Goal: Transaction & Acquisition: Download file/media

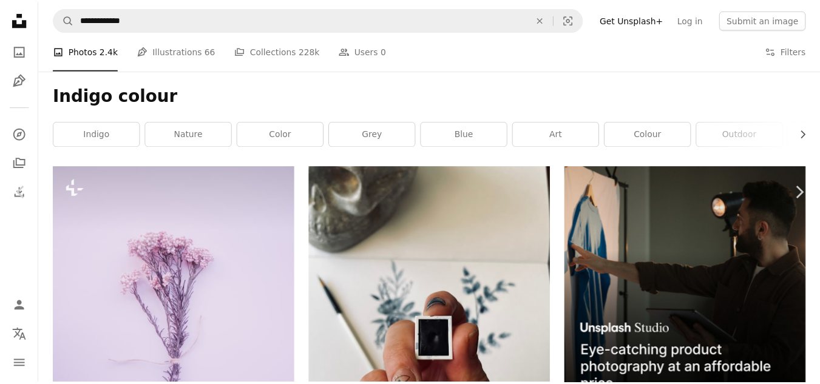
scroll to position [607, 0]
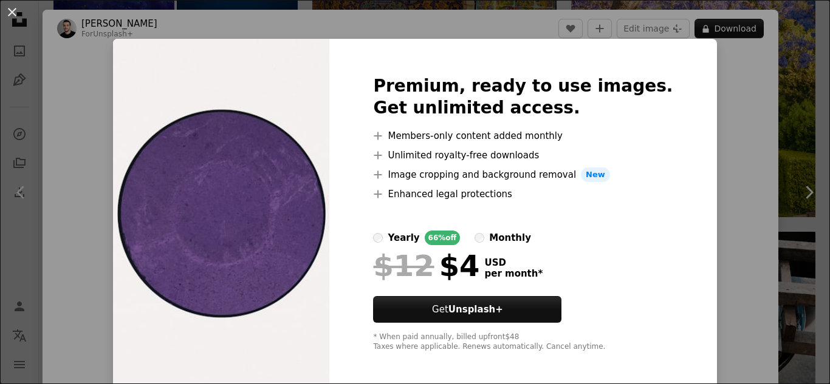
click at [807, 64] on div "An X shape Premium, ready to use images. Get unlimited access. A plus sign Memb…" at bounding box center [415, 192] width 830 height 384
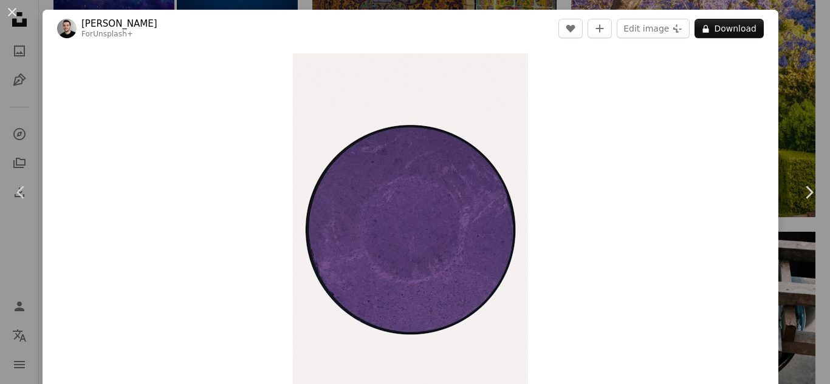
click at [803, 64] on div "An X shape Chevron left Chevron right [PERSON_NAME] For Unsplash+ A heart A plu…" at bounding box center [415, 192] width 830 height 384
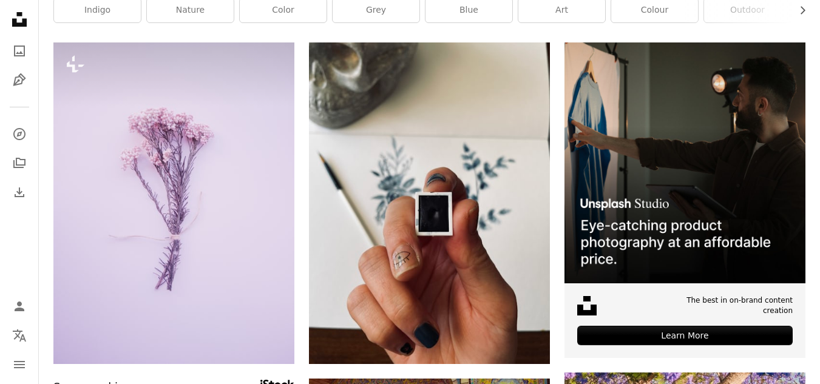
scroll to position [121, 0]
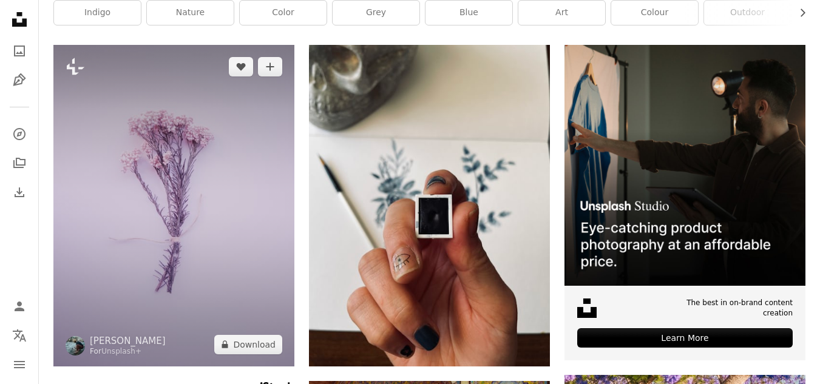
click at [191, 129] on img at bounding box center [173, 206] width 241 height 322
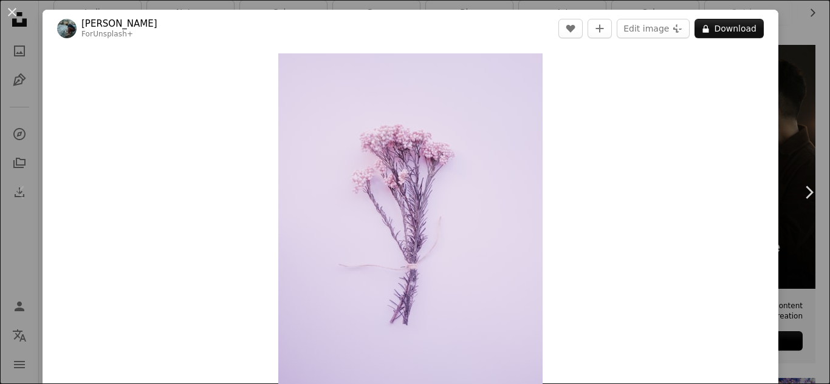
click at [799, 125] on div "An X shape Chevron left Chevron right [PERSON_NAME] For Unsplash+ A heart A plu…" at bounding box center [415, 192] width 830 height 384
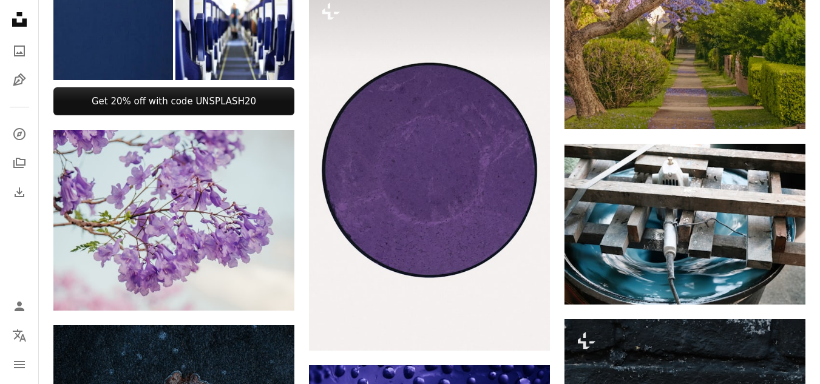
scroll to position [729, 0]
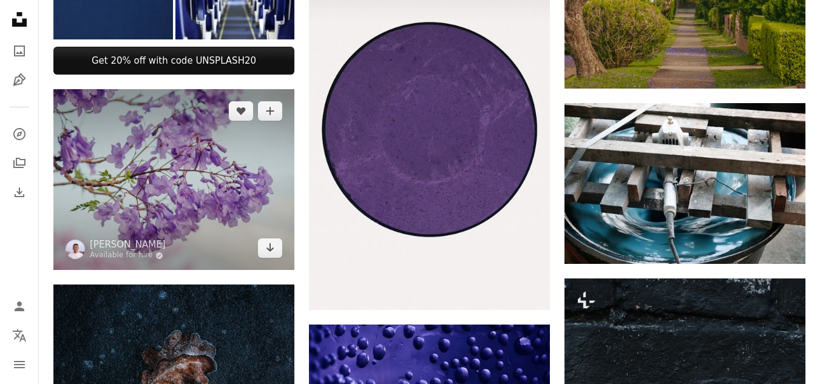
click at [240, 225] on img at bounding box center [173, 179] width 241 height 181
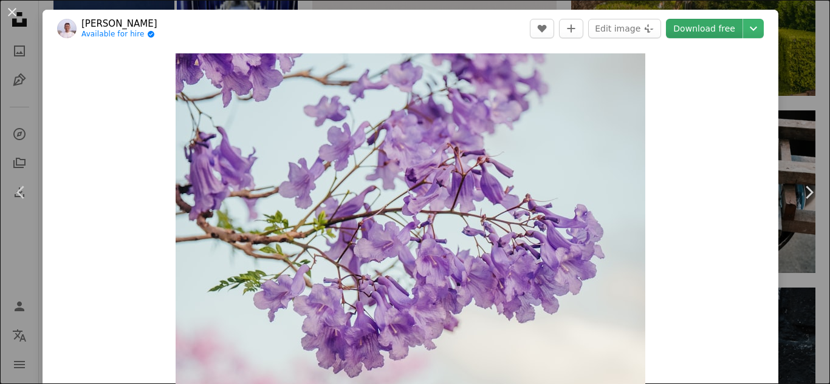
click at [712, 29] on link "Download free" at bounding box center [704, 28] width 77 height 19
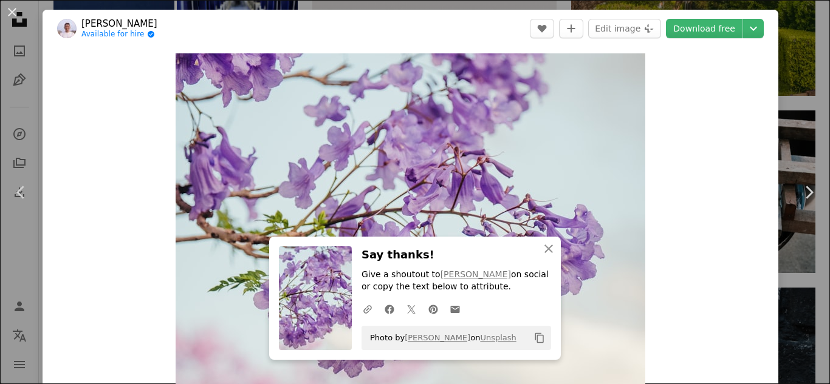
click at [785, 94] on div "An X shape Chevron left Chevron right Junel Mujar Available for hire A checkmar…" at bounding box center [415, 192] width 830 height 384
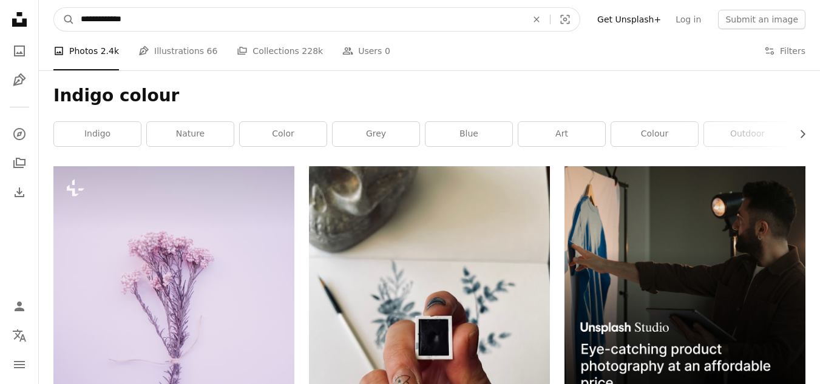
drag, startPoint x: 554, startPoint y: 16, endPoint x: 547, endPoint y: 27, distance: 13.1
click at [548, 27] on button "An X shape" at bounding box center [537, 19] width 27 height 23
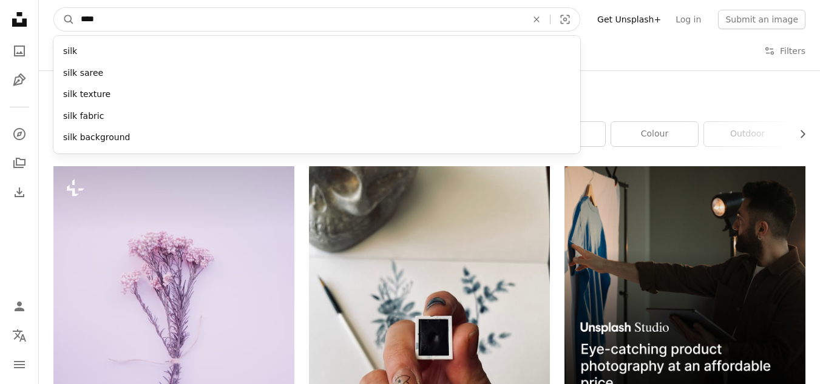
type input "****"
click at [54, 8] on button "A magnifying glass" at bounding box center [64, 19] width 21 height 23
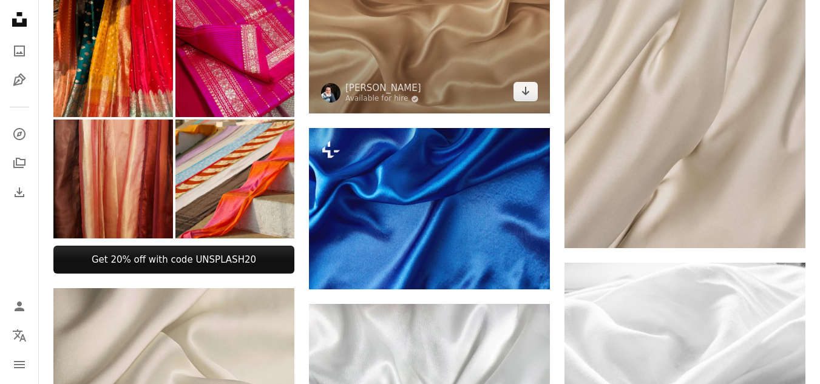
scroll to position [607, 0]
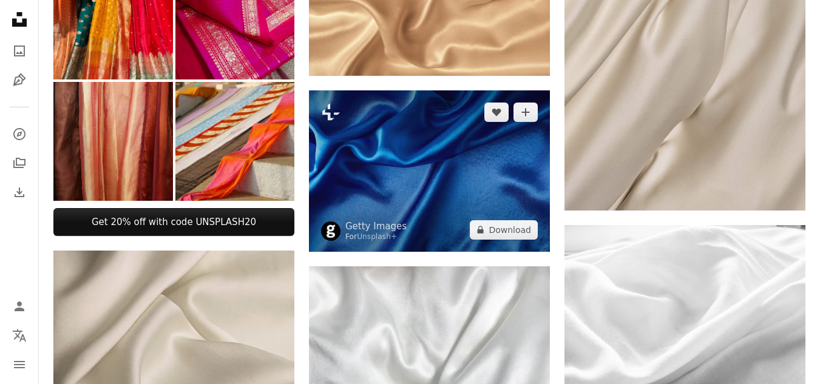
click at [425, 211] on img at bounding box center [429, 170] width 241 height 161
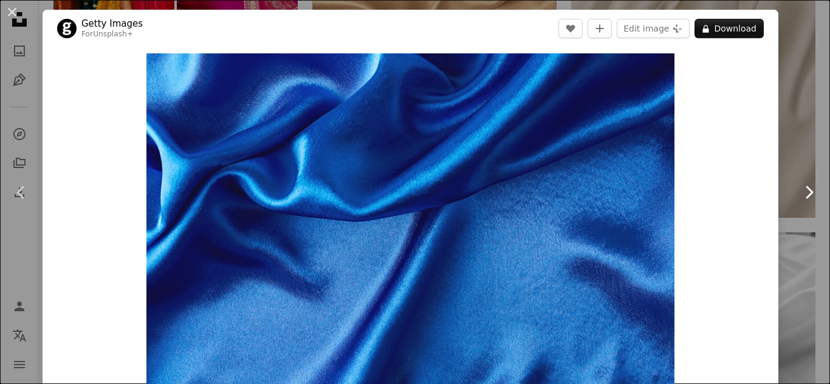
click at [787, 246] on link "Chevron right" at bounding box center [808, 192] width 43 height 117
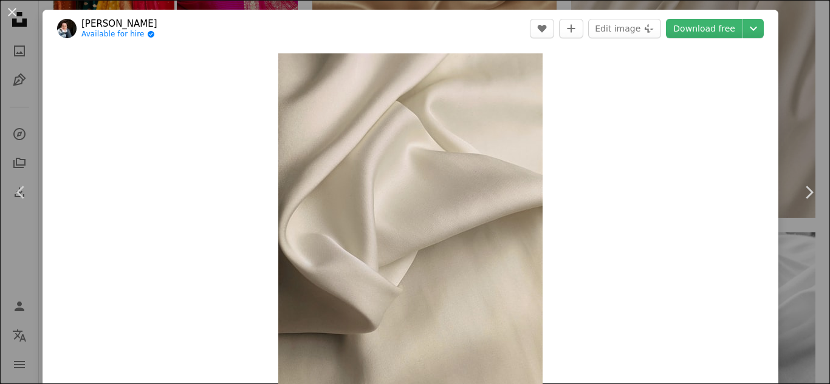
click at [790, 94] on div "An X shape Chevron left Chevron right [PERSON_NAME] Available for hire A checkm…" at bounding box center [415, 192] width 830 height 384
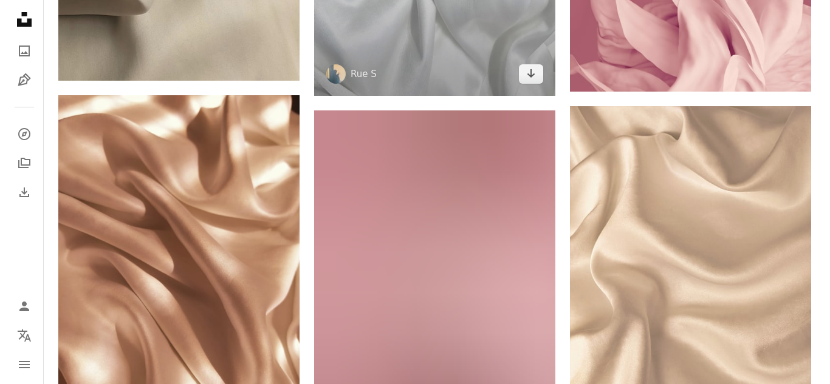
scroll to position [1215, 0]
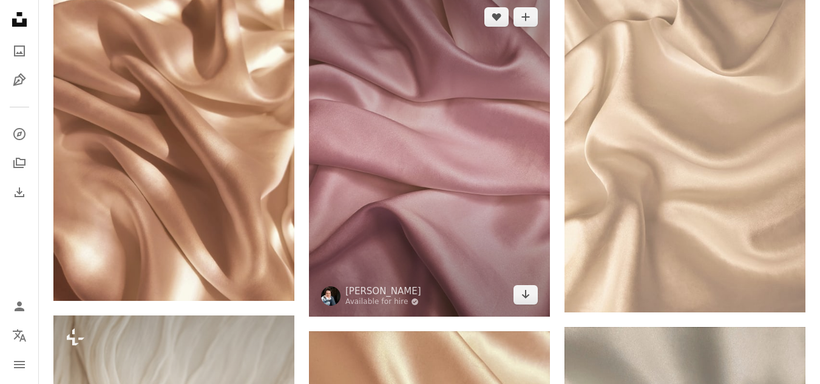
click at [481, 208] on img at bounding box center [429, 156] width 241 height 322
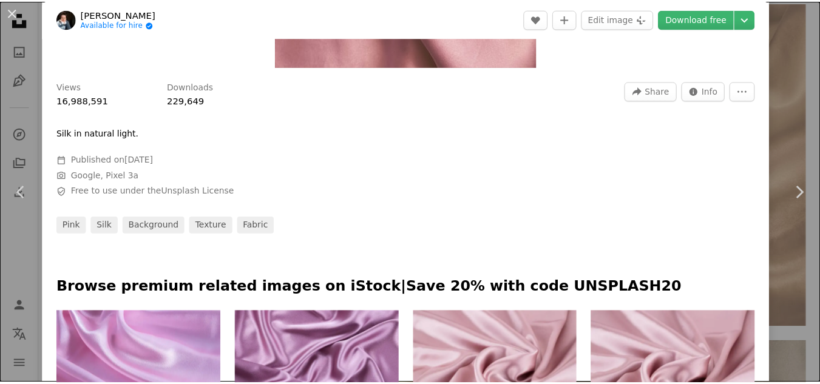
scroll to position [364, 0]
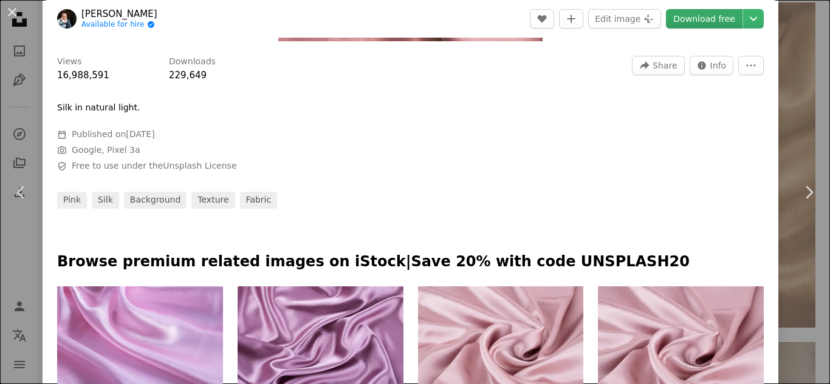
click at [684, 18] on link "Download free" at bounding box center [704, 18] width 77 height 19
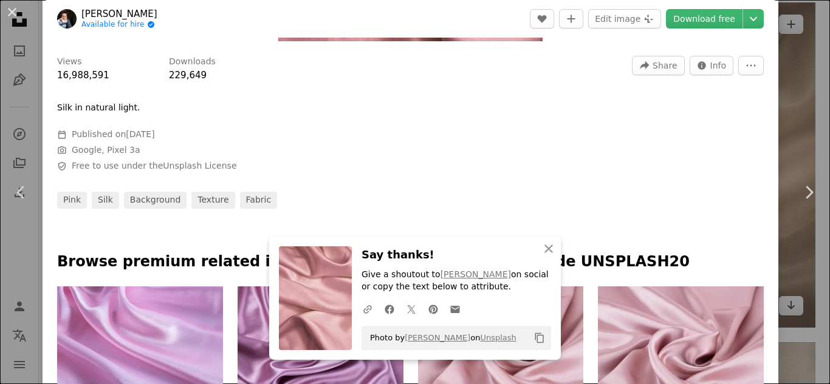
click at [798, 66] on div "An X shape Chevron left Chevron right [PERSON_NAME] Available for hire A checkm…" at bounding box center [415, 192] width 830 height 384
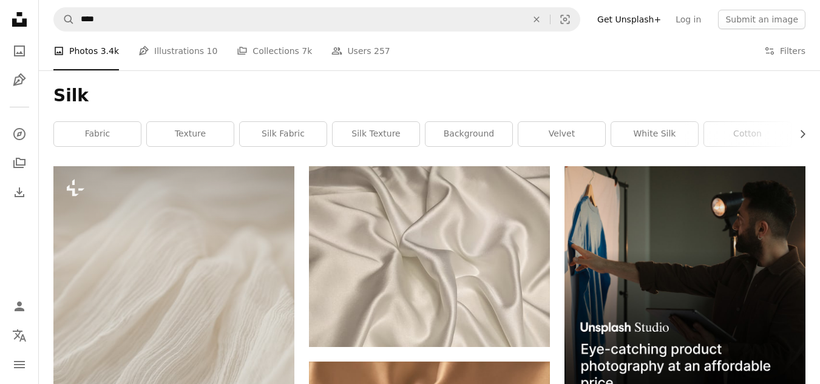
drag, startPoint x: 148, startPoint y: 95, endPoint x: 43, endPoint y: 279, distance: 211.4
drag, startPoint x: 43, startPoint y: 279, endPoint x: 428, endPoint y: 84, distance: 431.8
click at [428, 84] on div "Silk Chevron right fabric texture silk fabric silk texture background velvet wh…" at bounding box center [430, 118] width 782 height 96
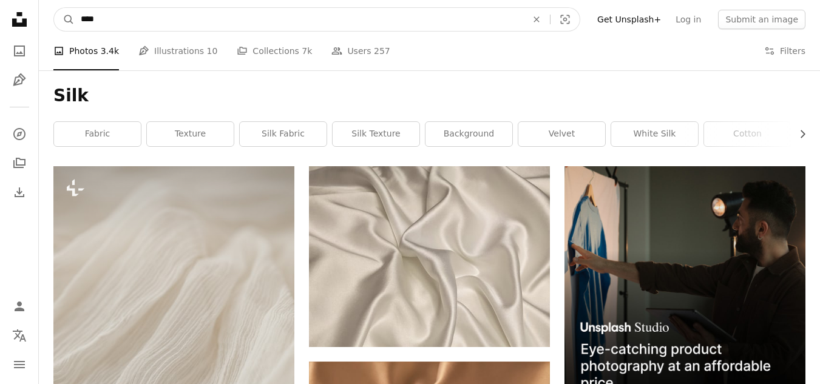
click at [141, 17] on input "****" at bounding box center [299, 19] width 449 height 23
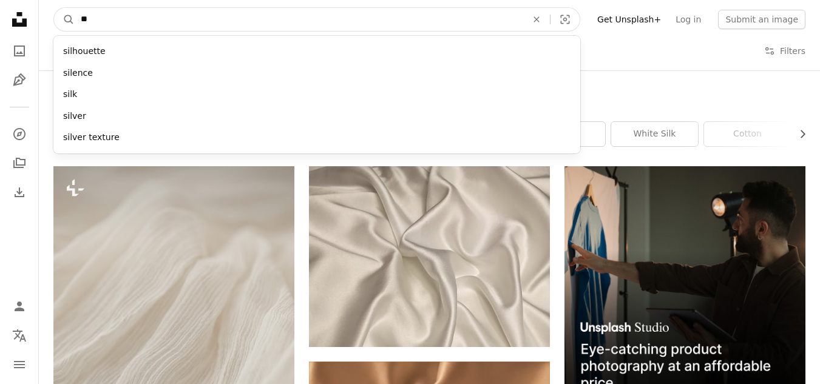
type input "*"
type input "****"
click button "A magnifying glass" at bounding box center [64, 19] width 21 height 23
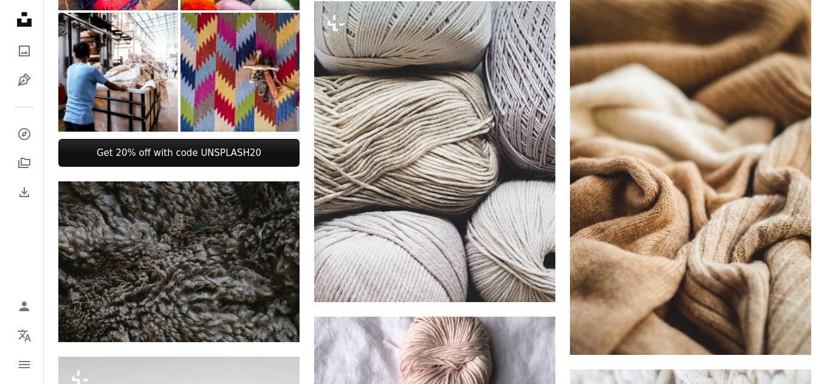
scroll to position [607, 0]
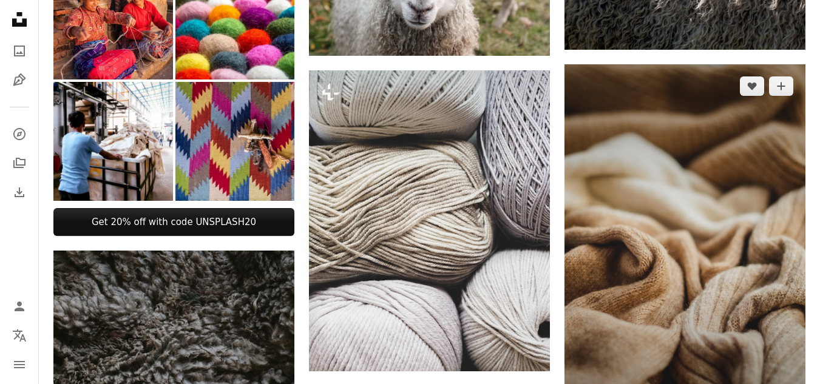
click at [704, 291] on img at bounding box center [685, 244] width 241 height 360
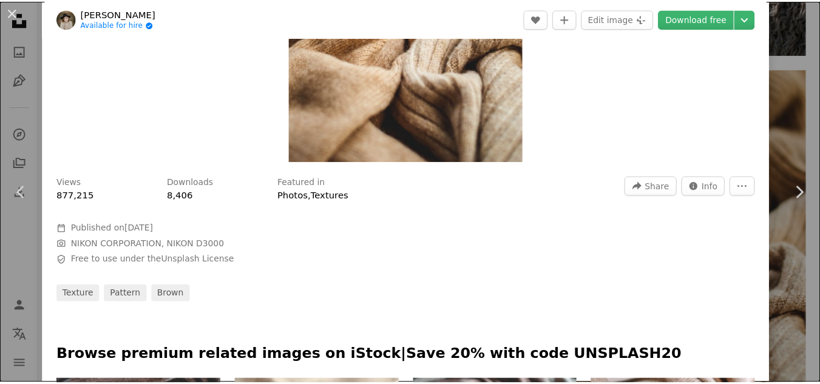
scroll to position [243, 0]
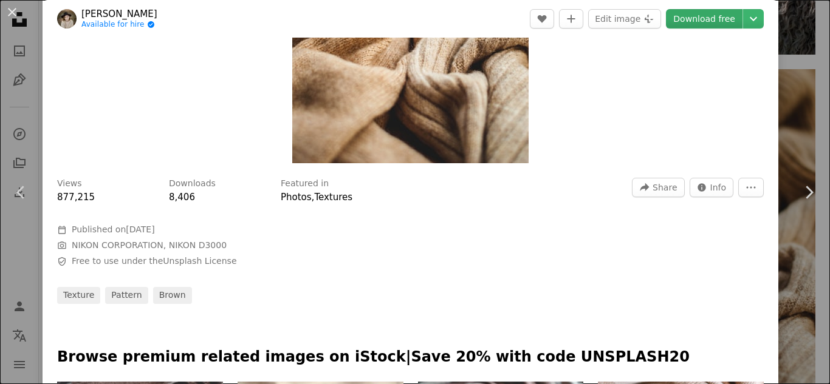
click at [701, 19] on link "Download free" at bounding box center [704, 18] width 77 height 19
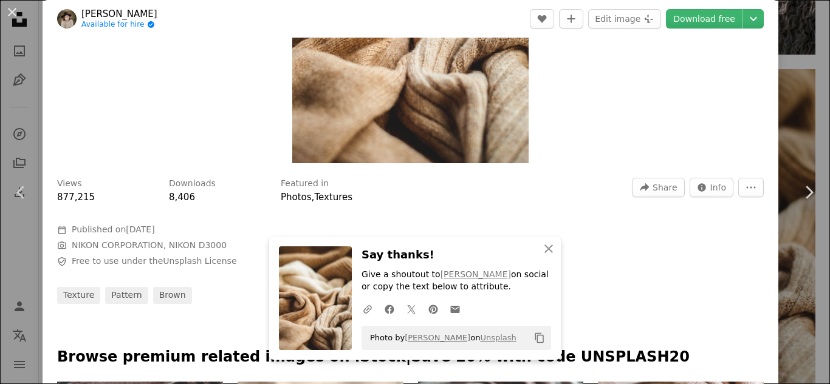
click at [797, 310] on div "An X shape Chevron left Chevron right Kateryna Hliznitsova Available for hire A…" at bounding box center [415, 192] width 830 height 384
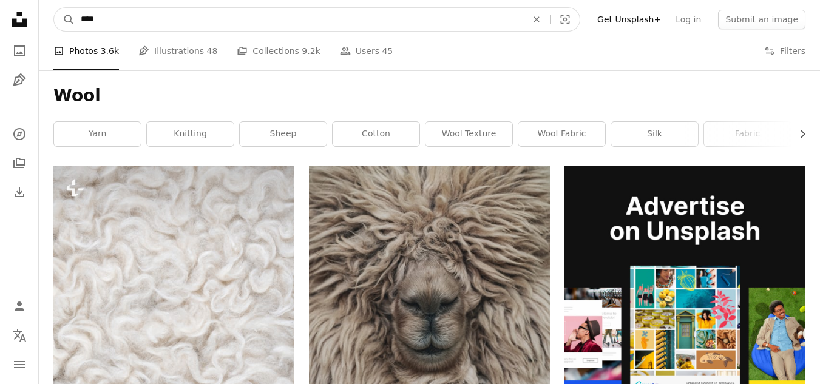
click at [211, 21] on input "****" at bounding box center [299, 19] width 449 height 23
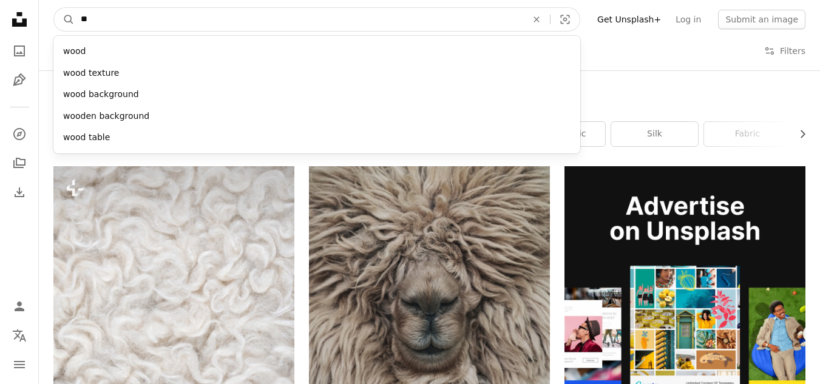
type input "*"
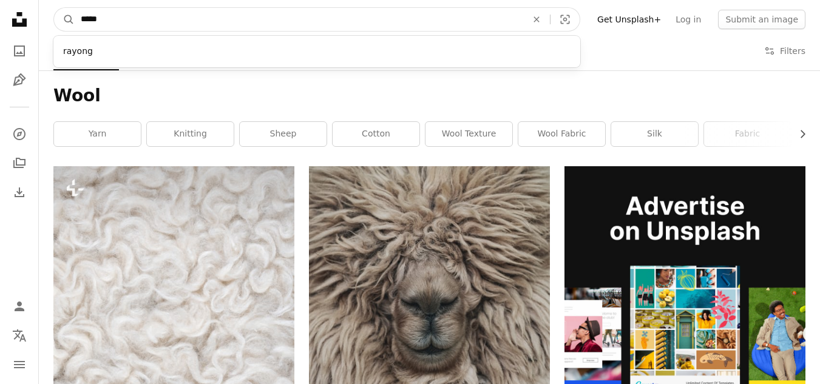
type input "*****"
click at [54, 8] on button "A magnifying glass" at bounding box center [64, 19] width 21 height 23
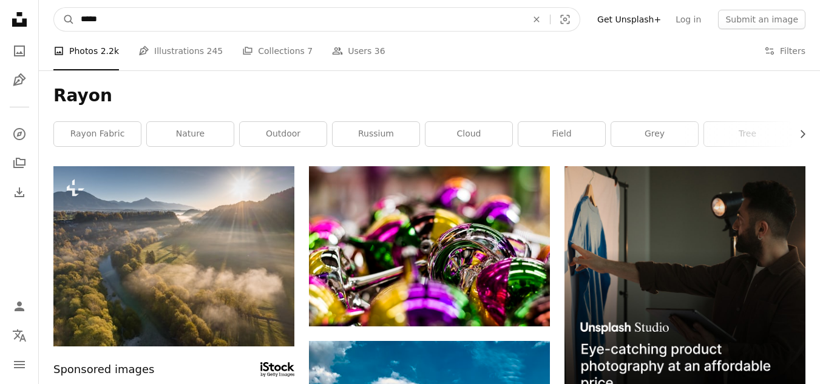
click at [110, 19] on input "*****" at bounding box center [299, 19] width 449 height 23
type input "**********"
click at [54, 8] on button "A magnifying glass" at bounding box center [64, 19] width 21 height 23
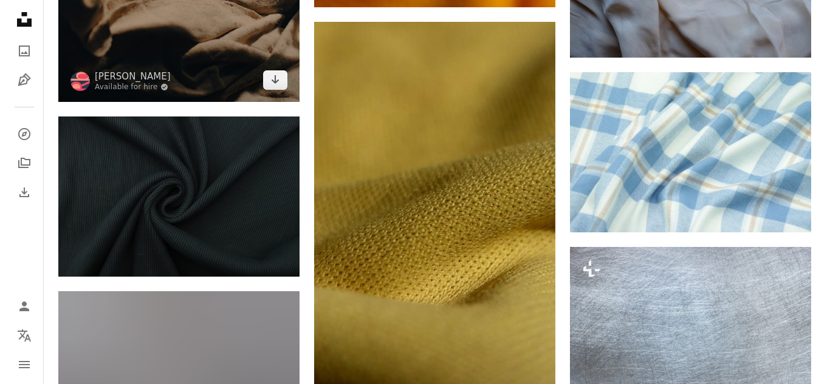
scroll to position [1822, 0]
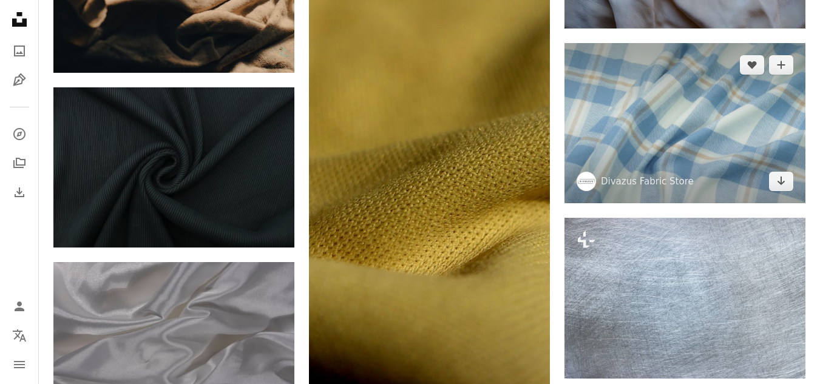
click at [638, 100] on img at bounding box center [685, 123] width 241 height 160
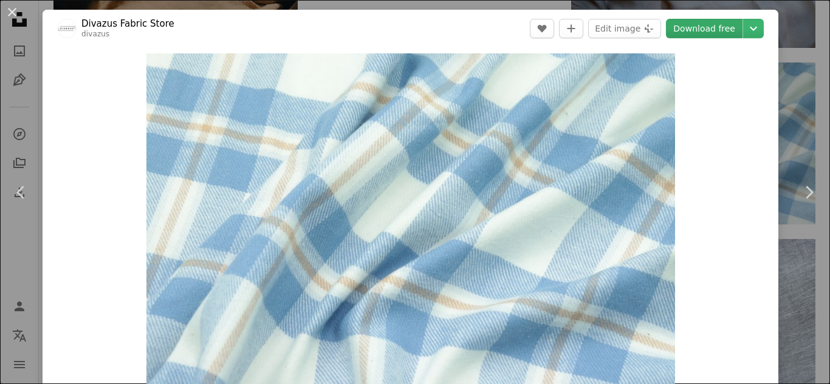
click at [694, 24] on link "Download free" at bounding box center [704, 28] width 77 height 19
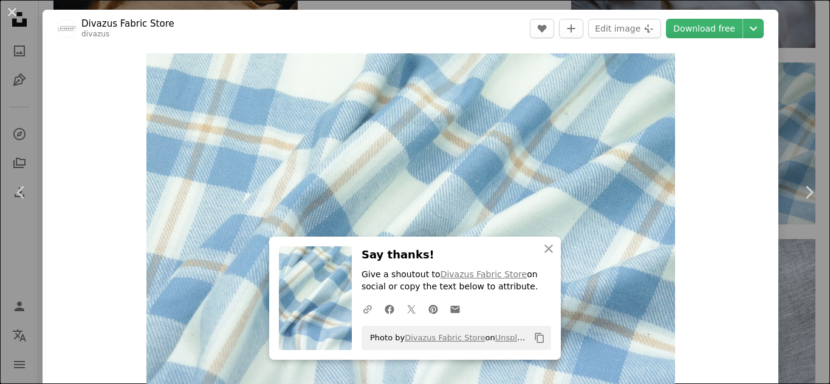
click at [786, 91] on div "An X shape Chevron left Chevron right Divazus Fabric Store divazus A heart A pl…" at bounding box center [415, 192] width 830 height 384
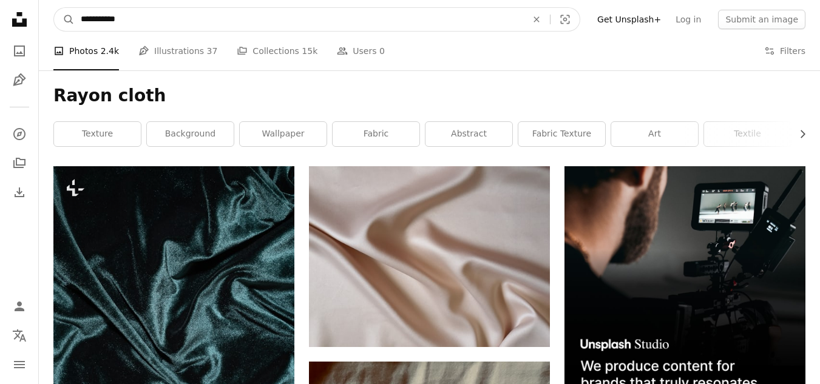
click at [185, 8] on input "**********" at bounding box center [299, 19] width 449 height 23
type input "*"
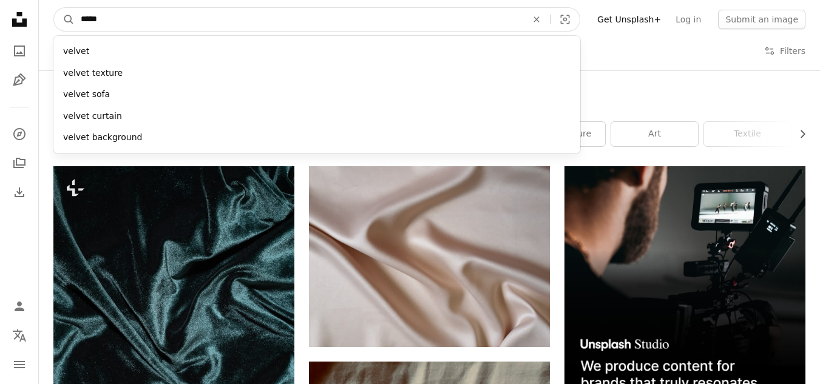
type input "******"
click button "A magnifying glass" at bounding box center [64, 19] width 21 height 23
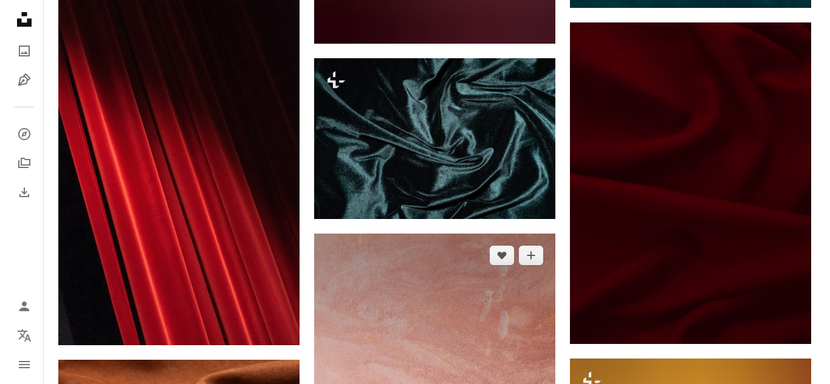
scroll to position [2794, 0]
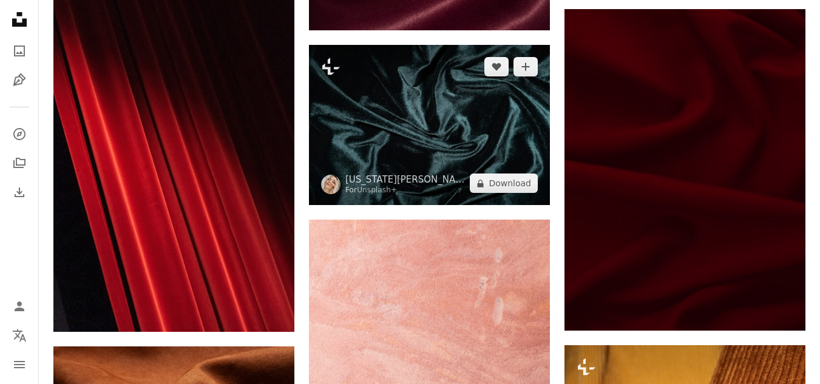
click at [456, 142] on img at bounding box center [429, 125] width 241 height 160
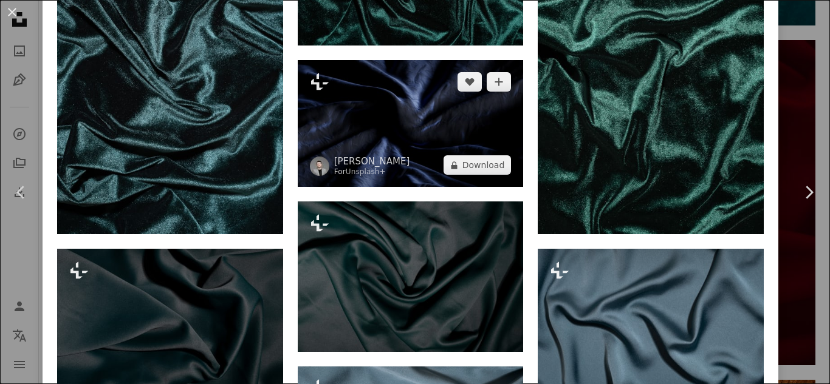
scroll to position [972, 0]
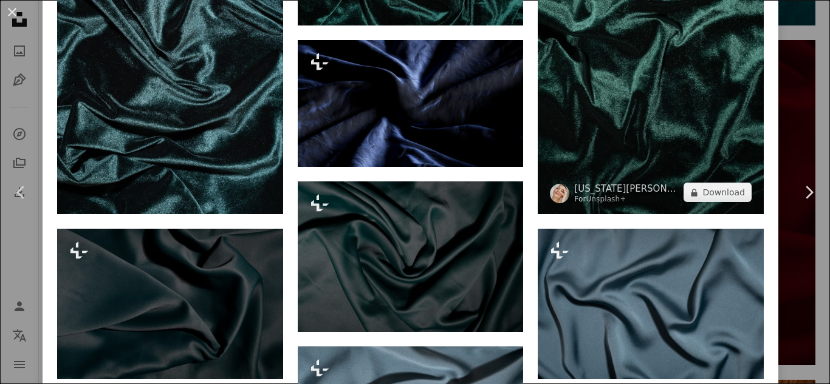
click at [564, 144] on img at bounding box center [650, 45] width 226 height 339
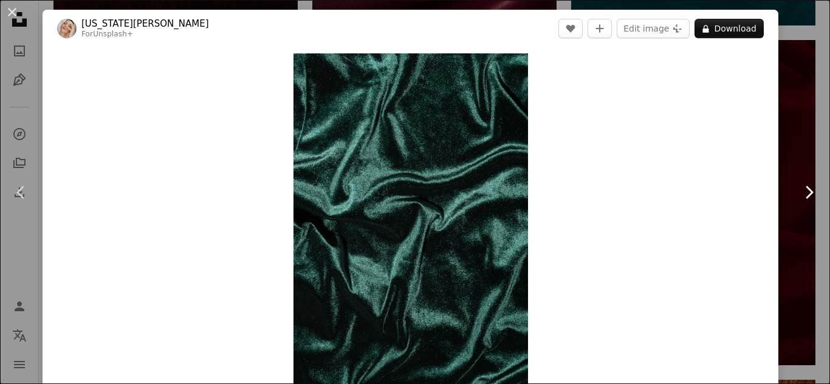
click at [787, 138] on link "Chevron right" at bounding box center [808, 192] width 43 height 117
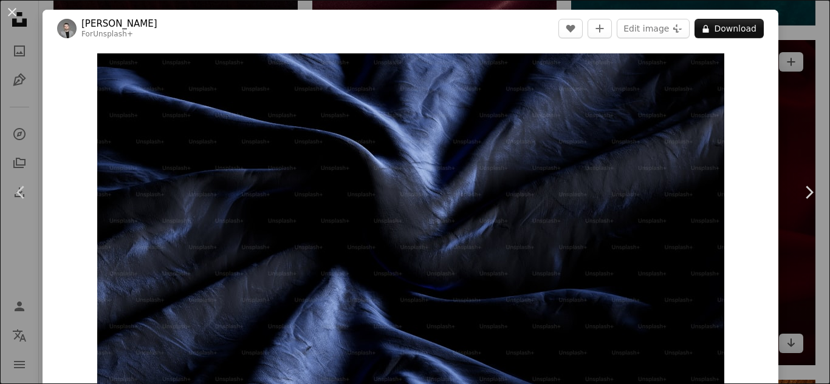
drag, startPoint x: 799, startPoint y: 80, endPoint x: 785, endPoint y: 92, distance: 18.5
click at [791, 90] on div "An X shape Chevron left Chevron right [PERSON_NAME] For Unsplash+ A heart A plu…" at bounding box center [415, 192] width 830 height 384
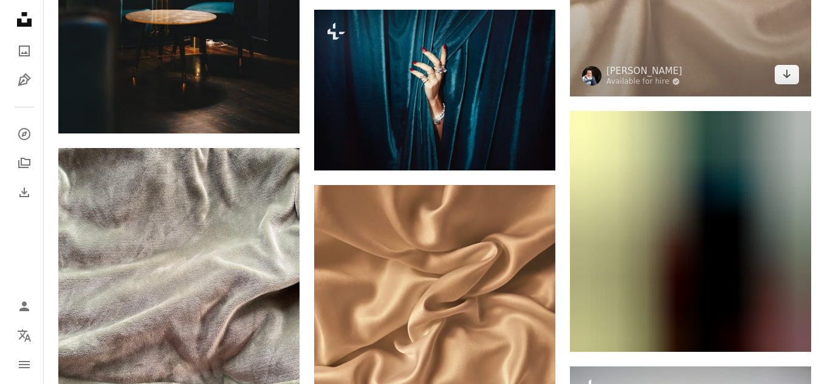
scroll to position [5709, 0]
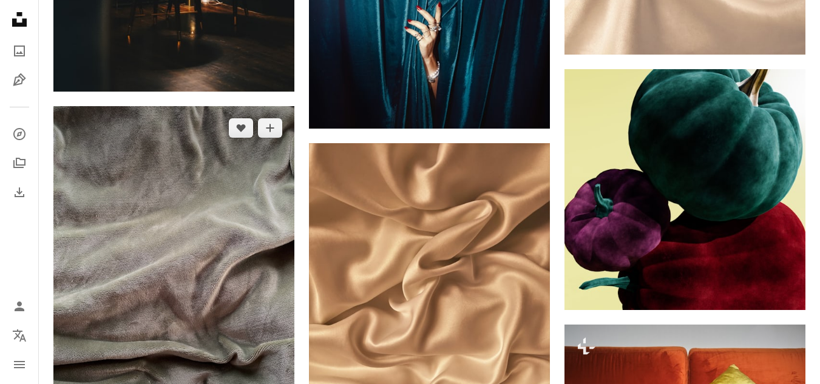
click at [249, 185] on img at bounding box center [173, 267] width 241 height 322
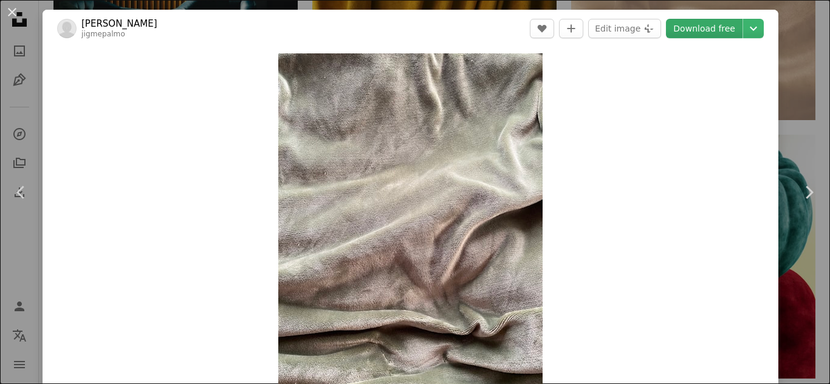
click at [687, 19] on link "Download free" at bounding box center [704, 28] width 77 height 19
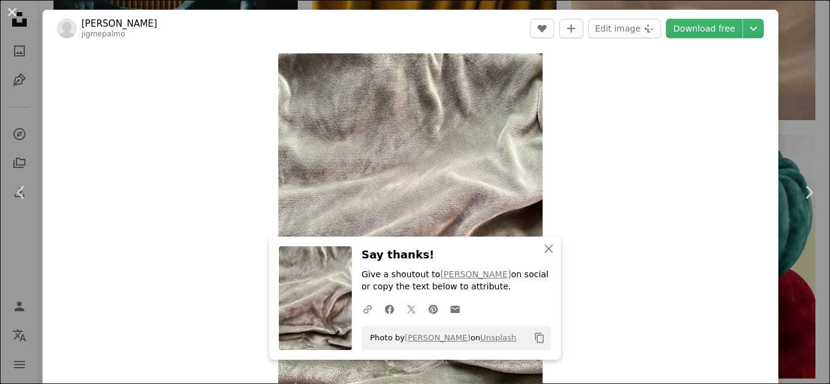
click at [797, 124] on div "An X shape Chevron left Chevron right Elly van der Pas jigmepalmo A heart A plu…" at bounding box center [415, 192] width 830 height 384
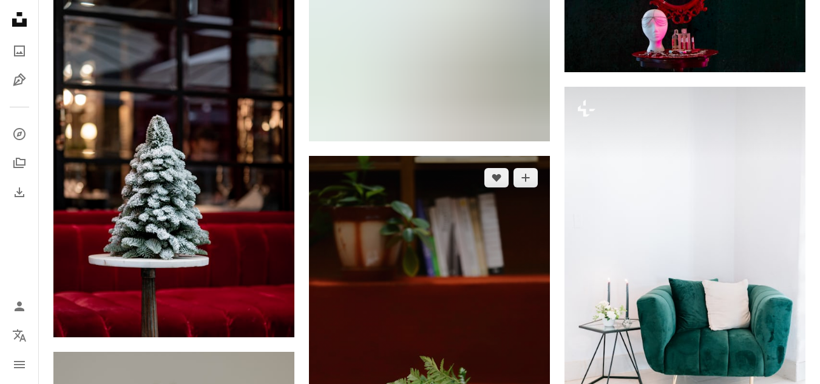
scroll to position [12146, 0]
